Goal: Find specific page/section: Find specific page/section

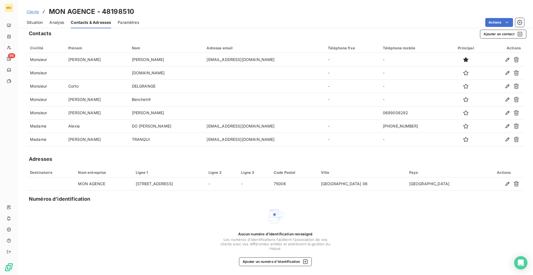
scroll to position [4, 0]
click at [30, 11] on span "Clients" at bounding box center [33, 11] width 12 height 4
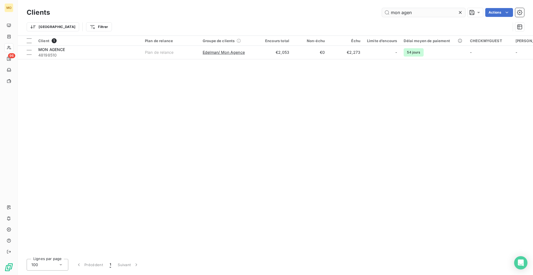
click at [401, 13] on input "mon agen" at bounding box center [423, 12] width 83 height 9
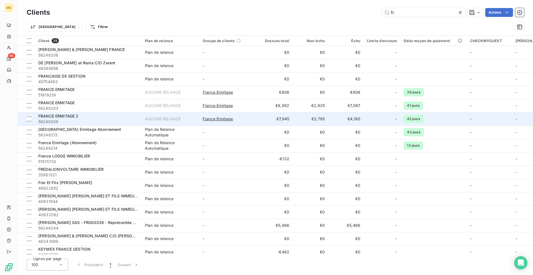
type input "fr"
click at [185, 124] on td "AUCUNE RELANCE" at bounding box center [171, 118] width 58 height 13
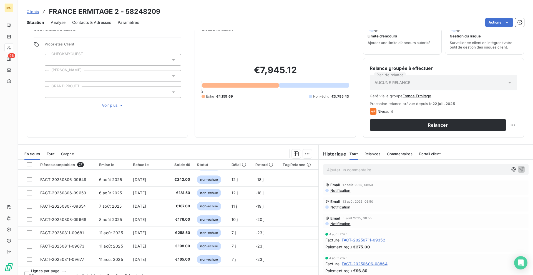
scroll to position [23, 0]
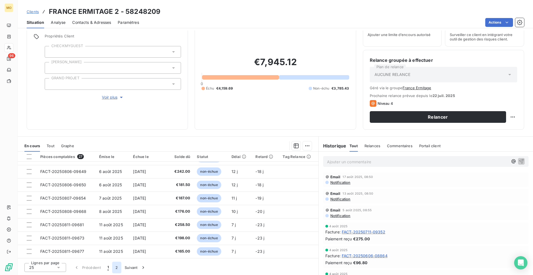
click at [117, 268] on button "2" at bounding box center [116, 268] width 9 height 12
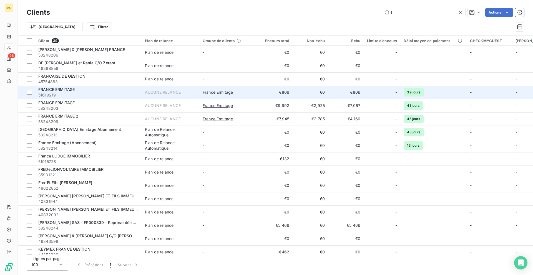
click at [103, 94] on span "51619219" at bounding box center [88, 95] width 100 height 6
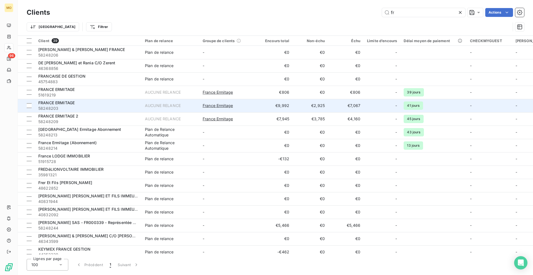
click at [88, 103] on div "FRANCE ERMITAGE" at bounding box center [88, 103] width 100 height 6
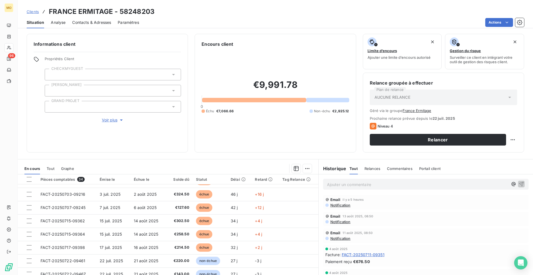
scroll to position [23, 0]
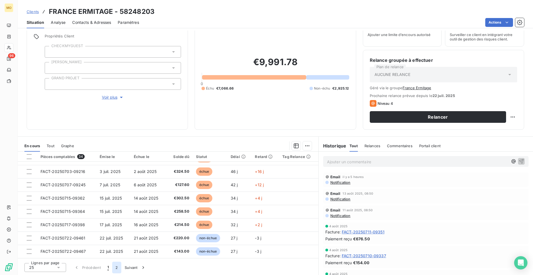
click at [113, 270] on button "2" at bounding box center [116, 268] width 9 height 12
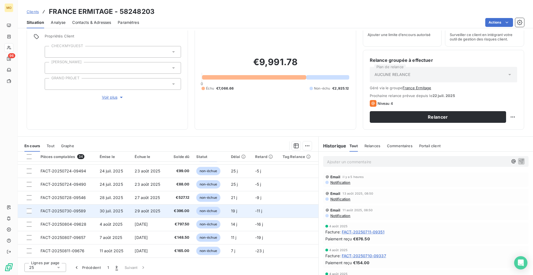
scroll to position [23, 0]
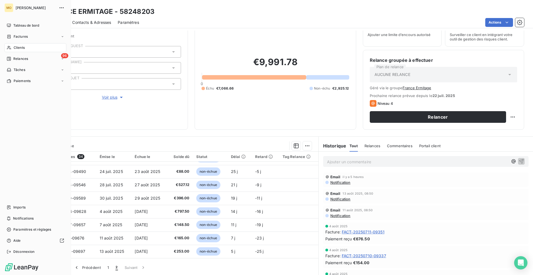
click at [9, 49] on icon at bounding box center [9, 48] width 5 height 4
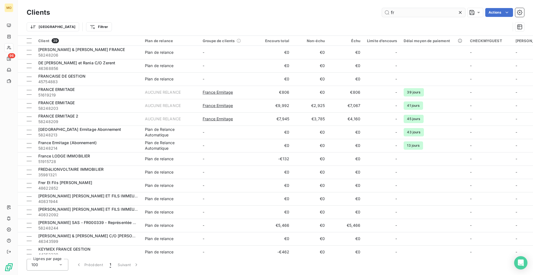
click at [400, 14] on input "fr" at bounding box center [423, 12] width 83 height 9
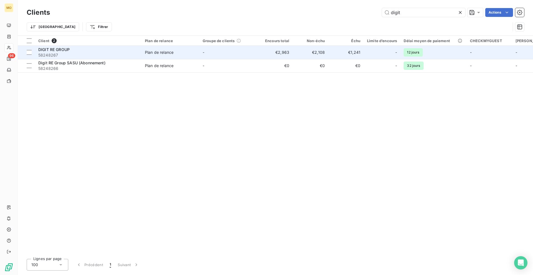
type input "digit"
click at [246, 53] on td "-" at bounding box center [228, 52] width 58 height 13
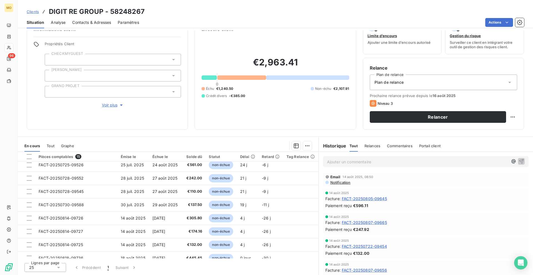
scroll to position [103, 0]
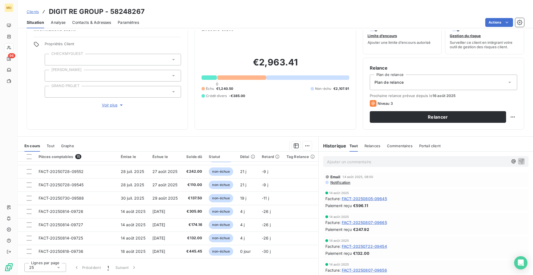
click at [7, 46] on icon at bounding box center [9, 48] width 5 height 4
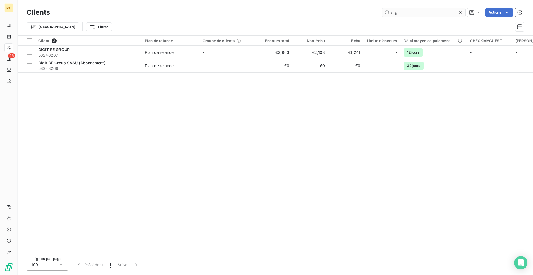
click at [419, 13] on input "digit" at bounding box center [423, 12] width 83 height 9
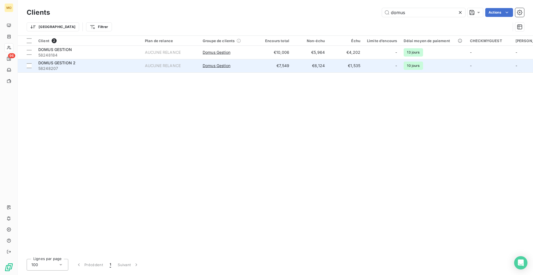
type input "domus"
click at [250, 59] on td "Domus Gestion" at bounding box center [228, 65] width 58 height 13
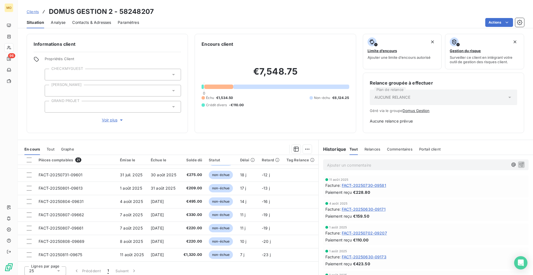
scroll to position [3, 0]
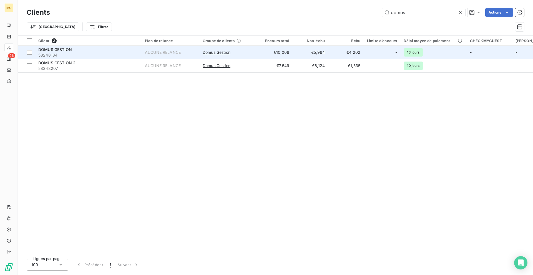
click at [156, 54] on div "AUCUNE RELANCE" at bounding box center [163, 53] width 36 height 6
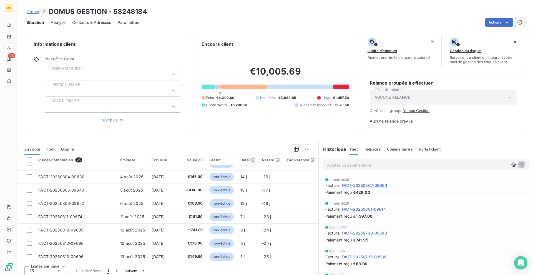
scroll to position [236, 0]
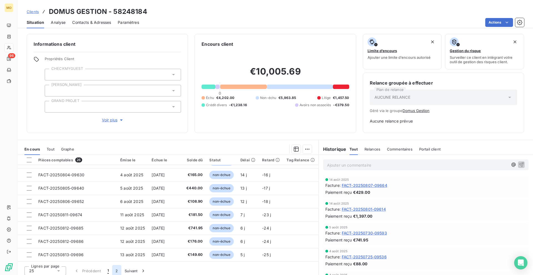
click at [115, 271] on button "2" at bounding box center [116, 271] width 9 height 12
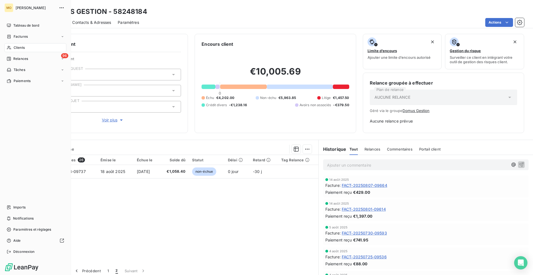
click at [13, 53] on nav "Tableau de bord Factures Clients 96 Relances Tâches Paiements" at bounding box center [35, 53] width 62 height 64
click at [14, 48] on span "Clients" at bounding box center [19, 47] width 11 height 5
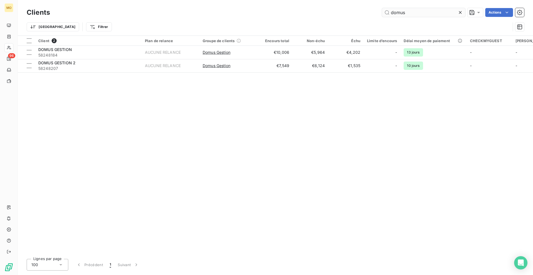
click at [402, 15] on input "domus" at bounding box center [423, 12] width 83 height 9
click at [404, 9] on input "domus" at bounding box center [423, 12] width 83 height 9
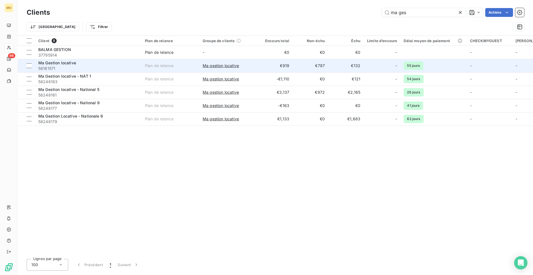
type input "ma ges"
click at [135, 62] on div "Ma Gestion locative" at bounding box center [88, 63] width 100 height 6
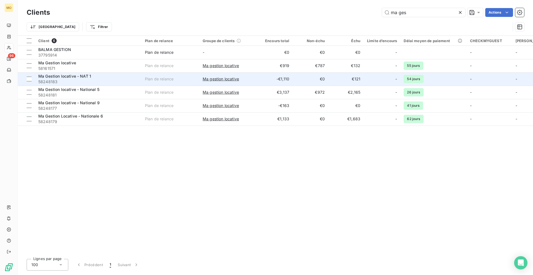
click at [89, 79] on span "58248183" at bounding box center [88, 82] width 100 height 6
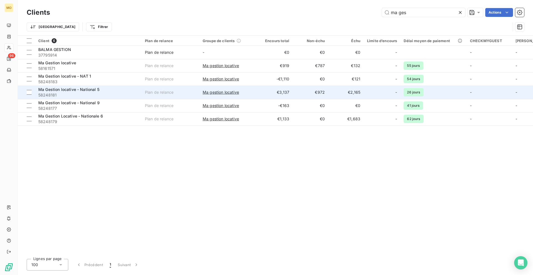
click at [76, 90] on span "Ma Gestion locative - National 5" at bounding box center [68, 89] width 61 height 5
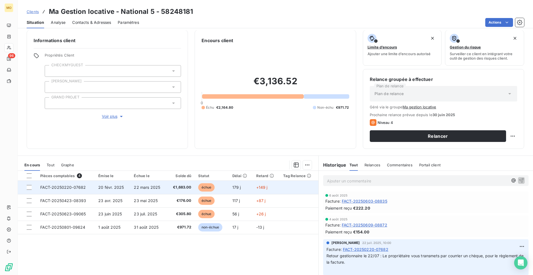
scroll to position [5, 0]
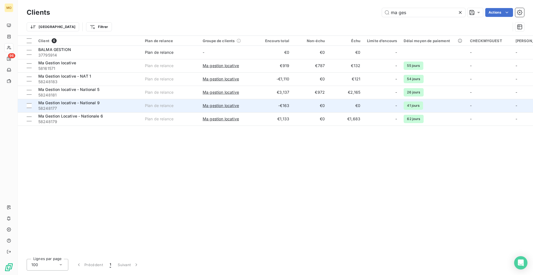
click at [73, 107] on span "58248177" at bounding box center [88, 109] width 100 height 6
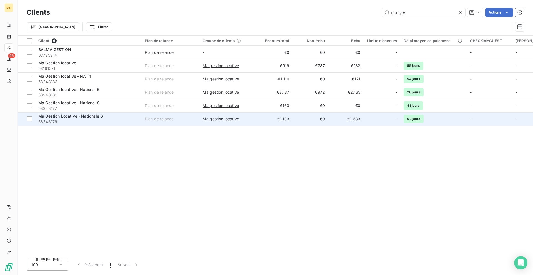
click at [97, 120] on span "58248179" at bounding box center [88, 122] width 100 height 6
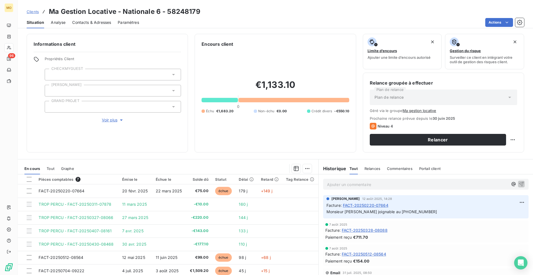
scroll to position [23, 0]
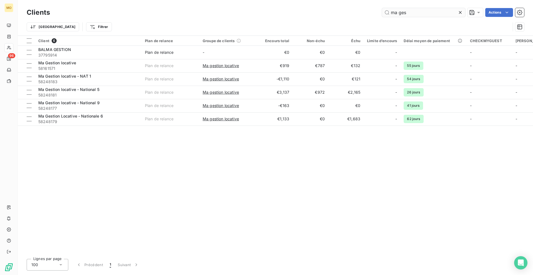
click at [399, 12] on input "ma ges" at bounding box center [423, 12] width 83 height 9
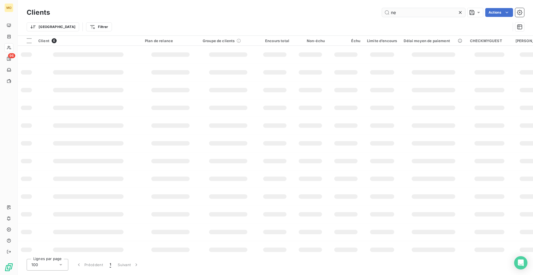
type input "n"
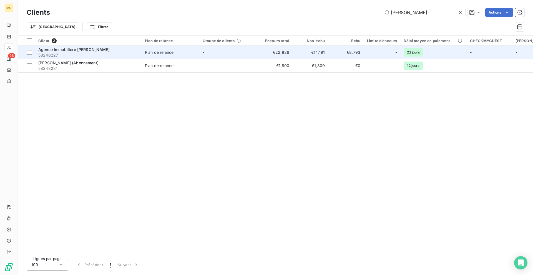
type input "[PERSON_NAME]"
click at [98, 49] on div "Agence Immobiliere [PERSON_NAME]" at bounding box center [88, 50] width 100 height 6
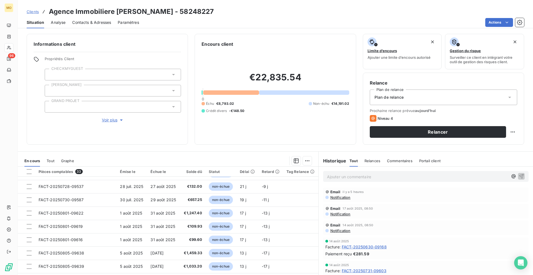
scroll to position [15, 0]
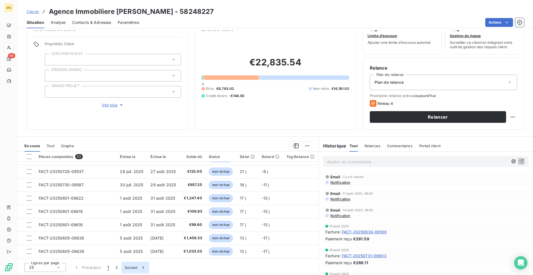
click at [119, 268] on button "2" at bounding box center [116, 268] width 9 height 12
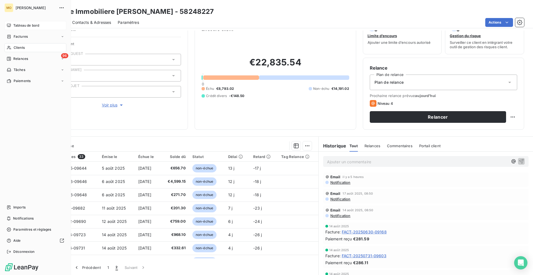
click at [13, 28] on div "Tableau de bord" at bounding box center [35, 25] width 62 height 9
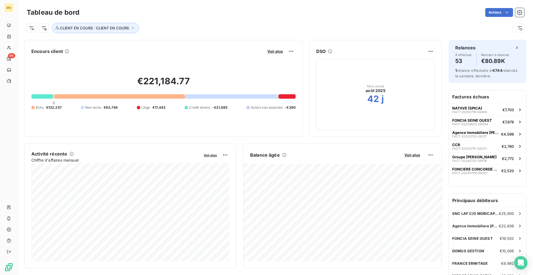
click at [266, 48] on div "Voir plus" at bounding box center [281, 51] width 30 height 9
click at [267, 49] on span "Voir plus" at bounding box center [275, 51] width 16 height 4
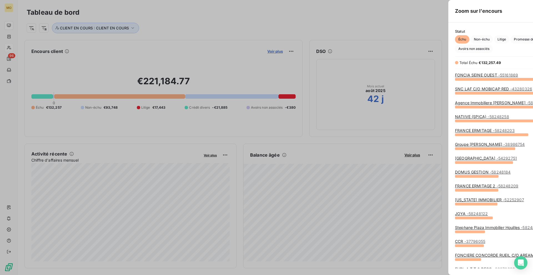
scroll to position [196, 213]
